Goal: Task Accomplishment & Management: Use online tool/utility

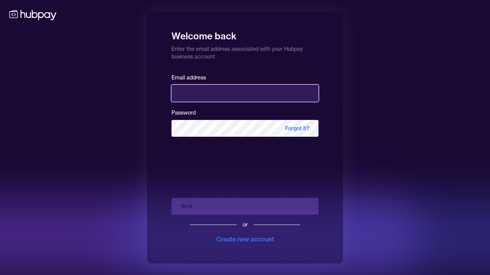
type input "**********"
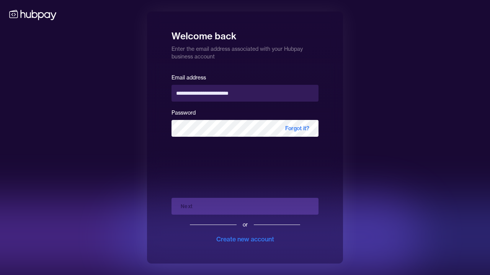
click at [190, 144] on form "**********" at bounding box center [244, 158] width 147 height 171
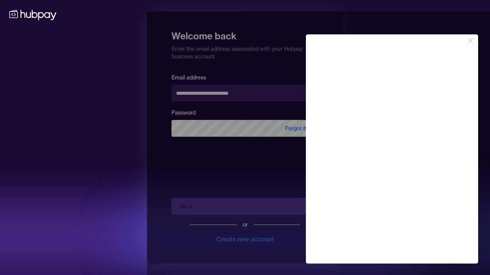
click at [260, 146] on div at bounding box center [392, 148] width 490 height 275
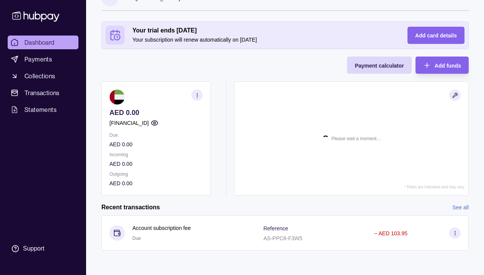
scroll to position [20, 0]
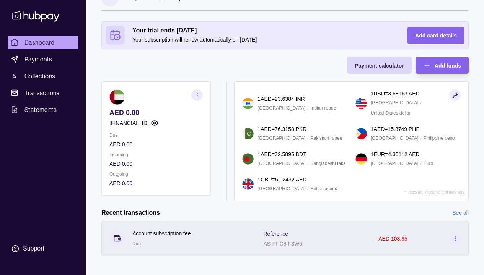
click at [457, 236] on icon at bounding box center [455, 239] width 6 height 6
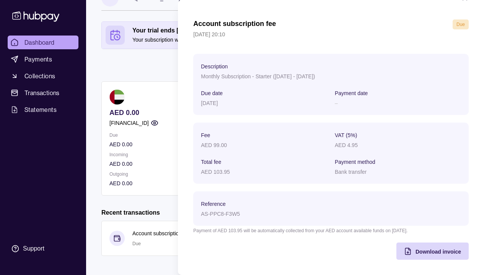
scroll to position [21, 0]
click at [428, 252] on span "Download invoice" at bounding box center [438, 252] width 46 height 6
click at [152, 63] on html "Dashboard Payments Collections Transactions Statements Support R Hello, Robin K…" at bounding box center [242, 130] width 484 height 301
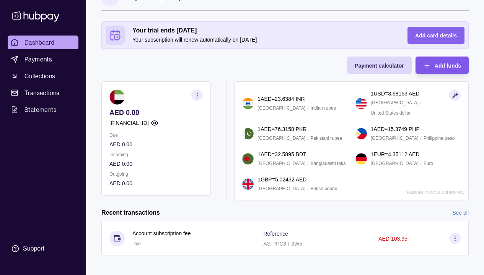
click at [446, 67] on span "Add funds" at bounding box center [447, 66] width 26 height 6
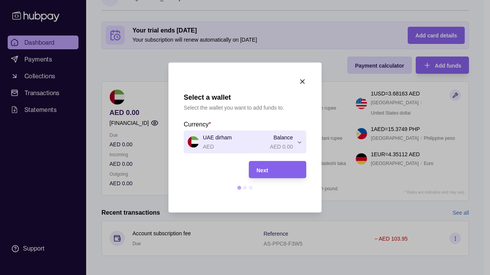
click at [288, 163] on div "Next" at bounding box center [272, 169] width 54 height 17
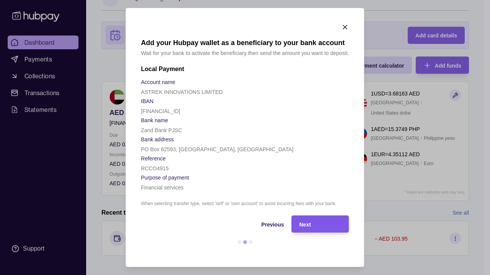
click at [323, 227] on div "Next" at bounding box center [320, 224] width 42 height 9
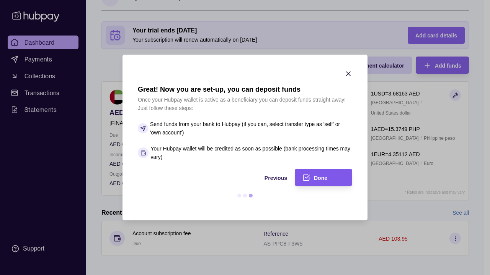
click at [318, 180] on span "Done" at bounding box center [320, 178] width 13 height 6
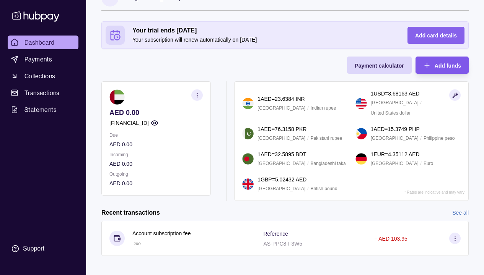
click at [441, 65] on span "Add funds" at bounding box center [447, 66] width 26 height 6
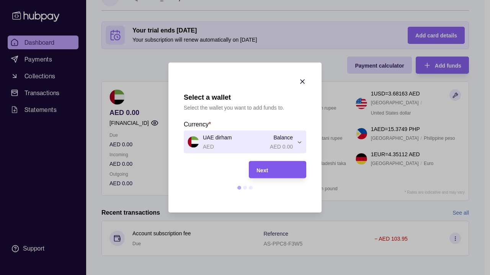
click at [291, 169] on div "Next" at bounding box center [277, 169] width 42 height 9
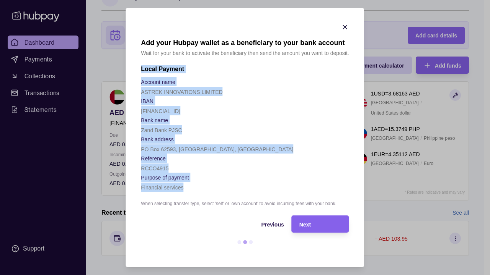
drag, startPoint x: 203, startPoint y: 191, endPoint x: 137, endPoint y: 67, distance: 140.1
click at [137, 67] on section "Add your Hubpay wallet as a beneficiary to your bank account Wait for your bank…" at bounding box center [244, 137] width 238 height 259
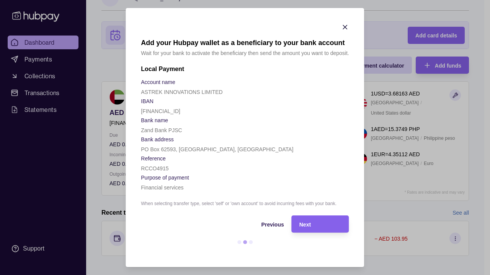
click at [264, 99] on section "IBAN" at bounding box center [245, 100] width 208 height 9
click at [273, 223] on span "Previous" at bounding box center [272, 225] width 23 height 6
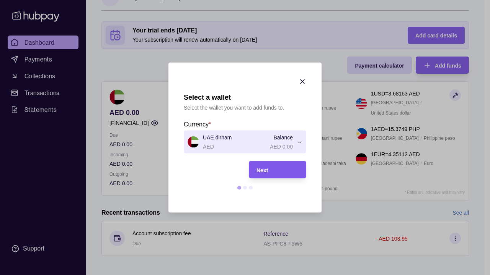
click at [291, 174] on div "Next" at bounding box center [277, 169] width 42 height 9
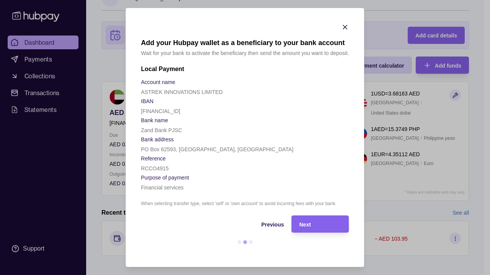
click at [346, 27] on icon "button" at bounding box center [345, 27] width 8 height 8
